Goal: Task Accomplishment & Management: Use online tool/utility

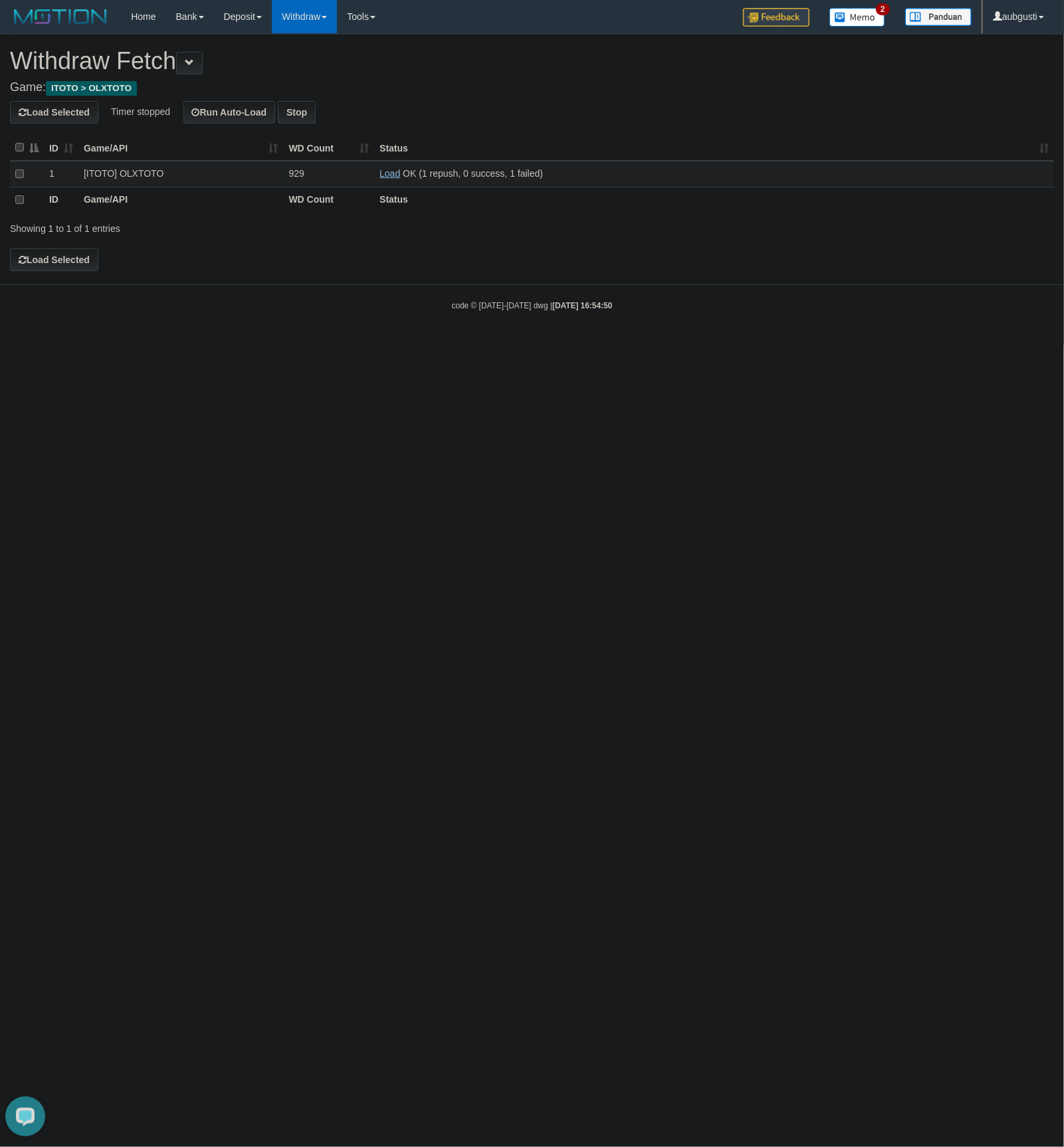
click at [390, 175] on link "Load" at bounding box center [389, 173] width 21 height 11
click at [383, 176] on link "Load" at bounding box center [389, 173] width 21 height 11
drag, startPoint x: 466, startPoint y: 455, endPoint x: 458, endPoint y: 359, distance: 96.3
click at [466, 345] on html "Toggle navigation Home Bank Account List Load By Website Group [ITOTO] OLXTOTO …" at bounding box center [532, 172] width 1064 height 345
click at [396, 178] on link "Load" at bounding box center [389, 173] width 21 height 11
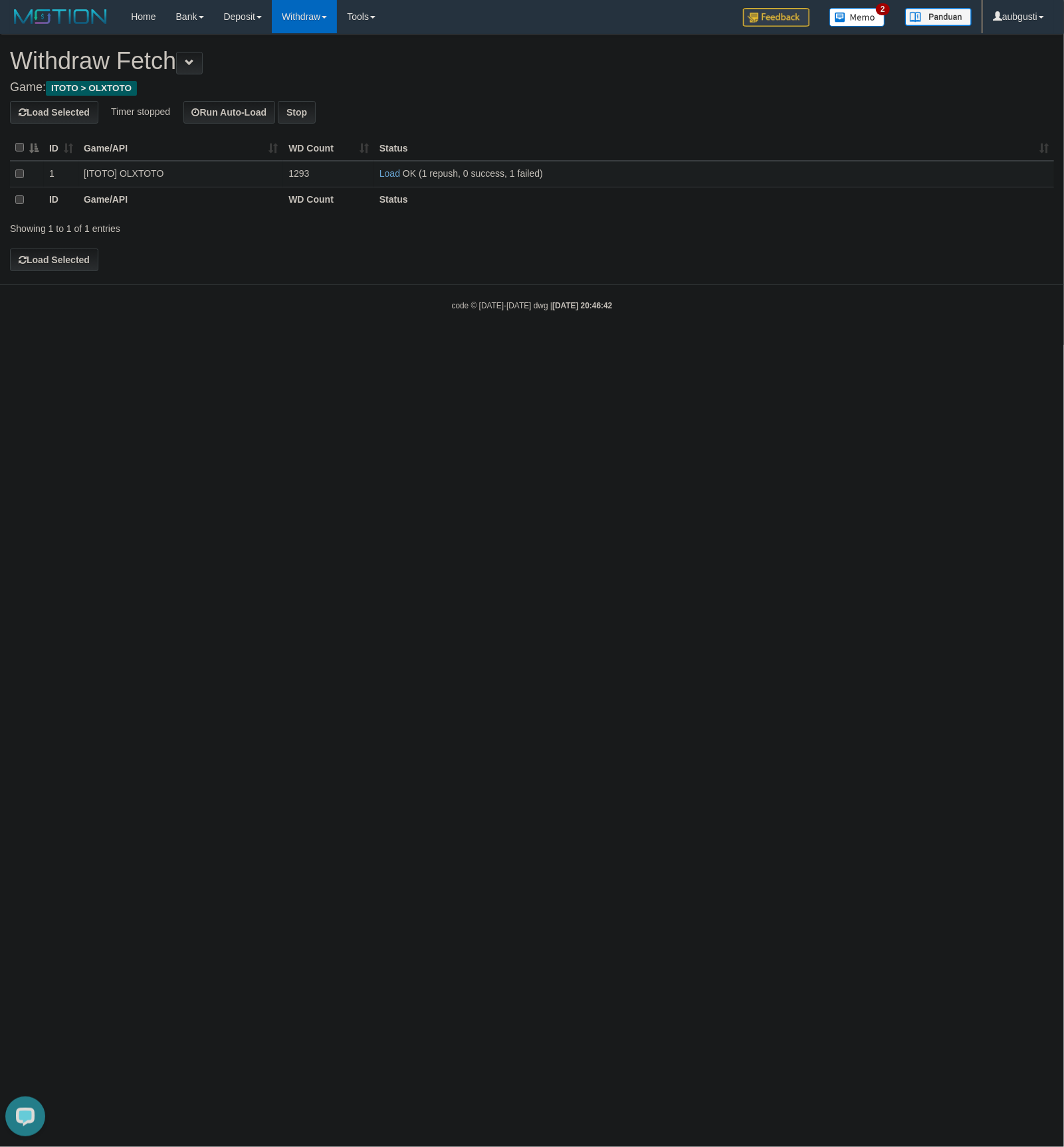
drag, startPoint x: 435, startPoint y: 416, endPoint x: 546, endPoint y: 203, distance: 240.2
click at [435, 345] on html "Toggle navigation Home Bank Account List Load By Website Group [ITOTO] OLXTOTO …" at bounding box center [532, 172] width 1064 height 345
click at [390, 171] on link "Load" at bounding box center [389, 173] width 21 height 11
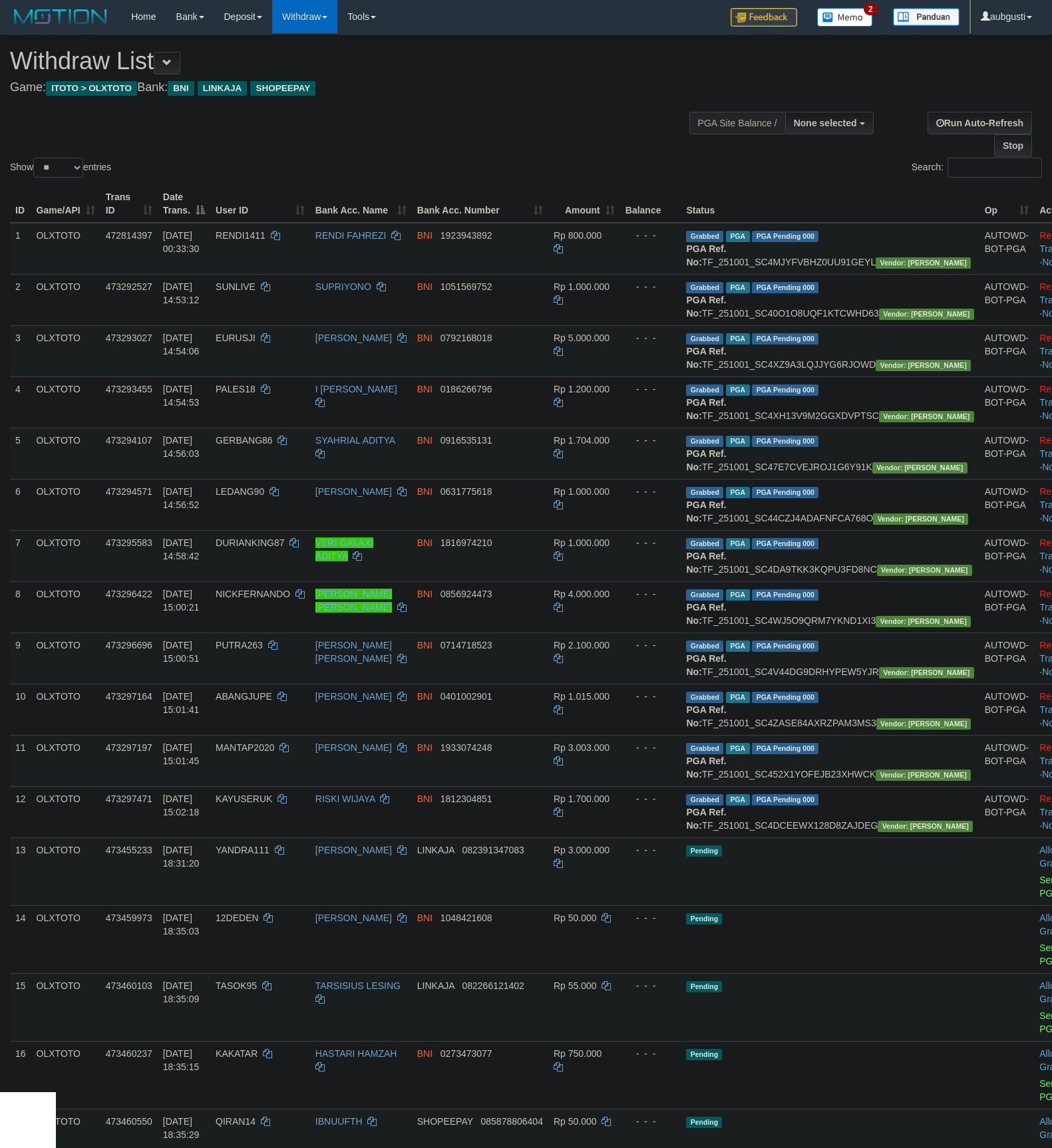
select select
select select "**"
click at [983, 82] on link "Log Out" at bounding box center [989, 75] width 105 height 17
